Goal: Task Accomplishment & Management: Manage account settings

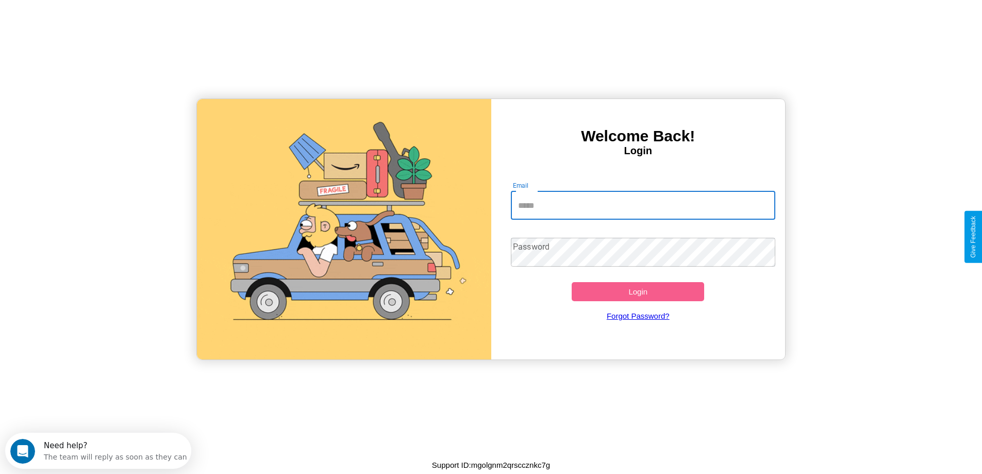
click at [643, 205] on input "Email" at bounding box center [643, 205] width 264 height 29
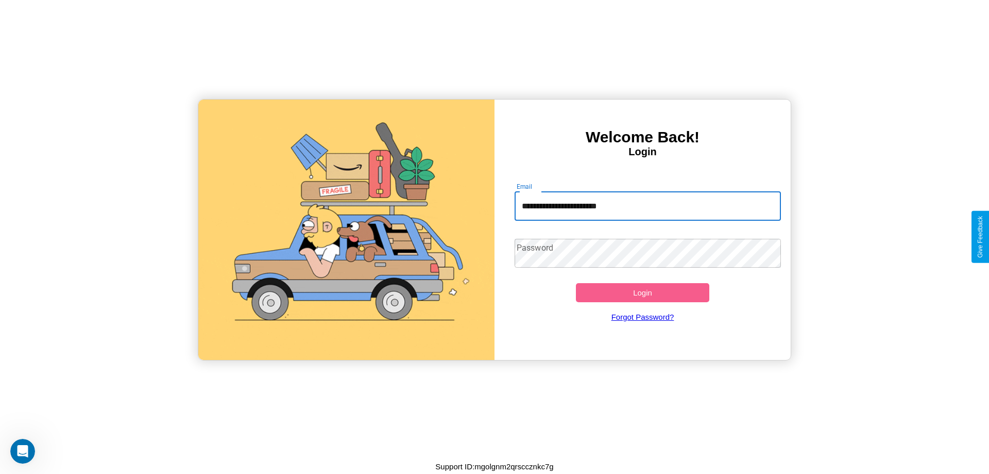
type input "**********"
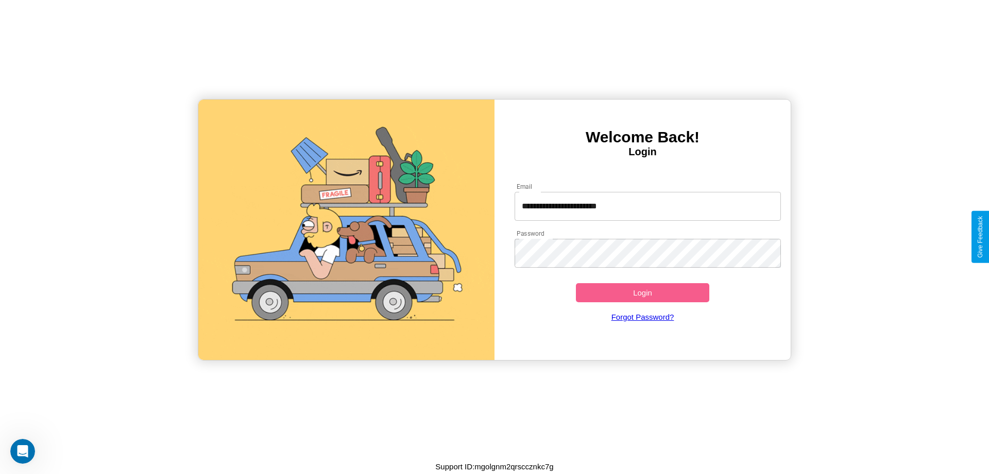
click at [643, 292] on button "Login" at bounding box center [642, 292] width 133 height 19
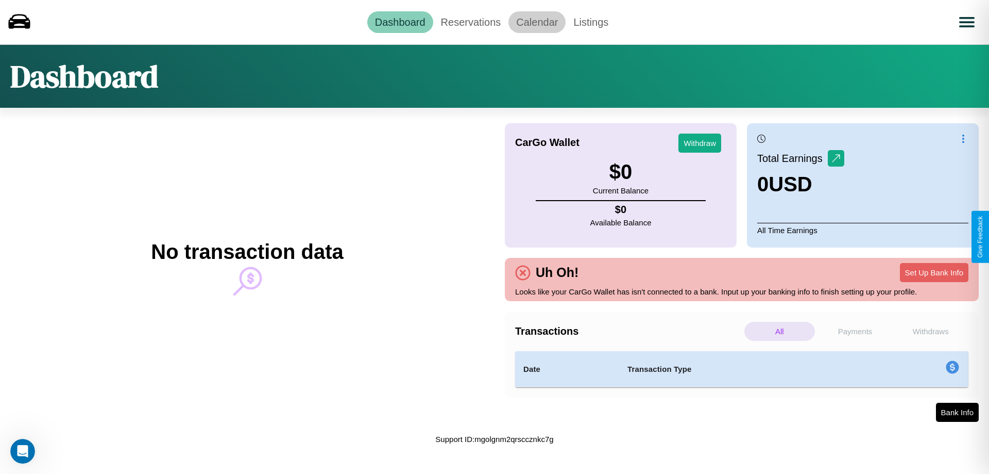
click at [537, 22] on link "Calendar" at bounding box center [537, 22] width 57 height 22
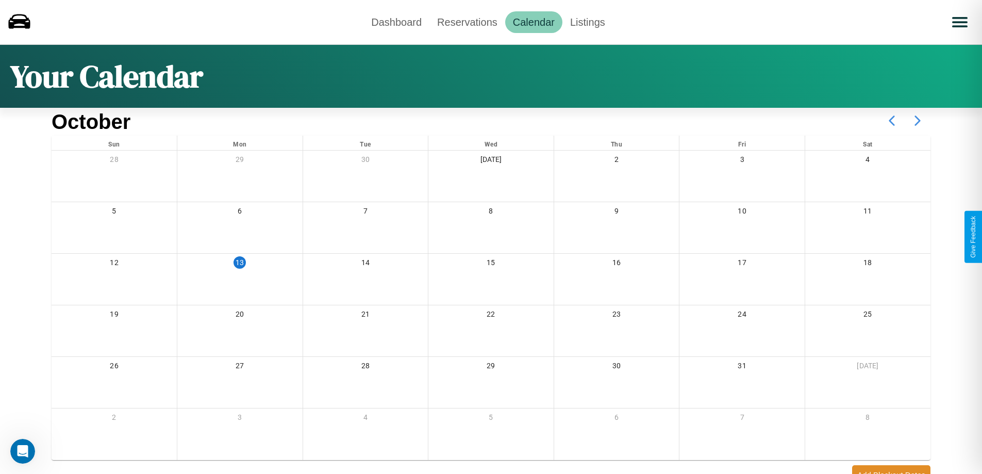
click at [917, 121] on icon at bounding box center [917, 121] width 26 height 26
click at [467, 22] on link "Reservations" at bounding box center [467, 22] width 76 height 22
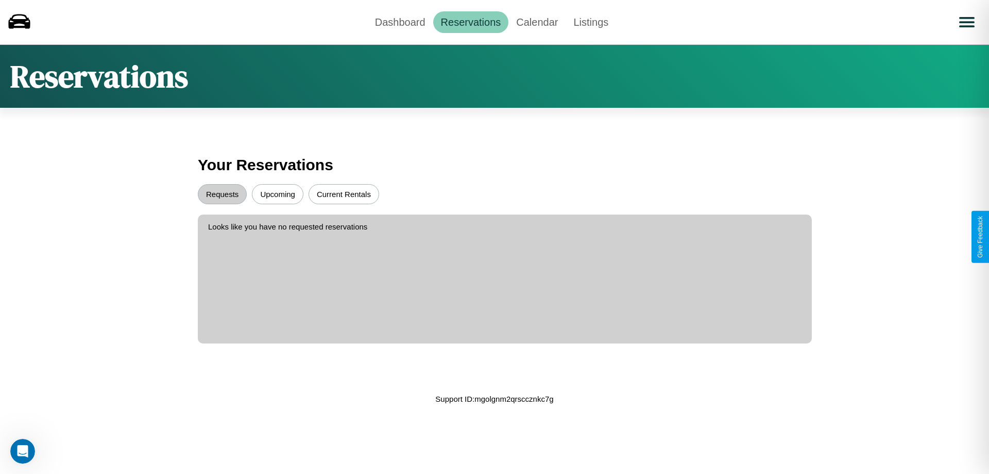
click at [278, 194] on button "Upcoming" at bounding box center [278, 194] width 52 height 20
click at [222, 194] on button "Requests" at bounding box center [222, 194] width 49 height 20
